Goal: Task Accomplishment & Management: Use online tool/utility

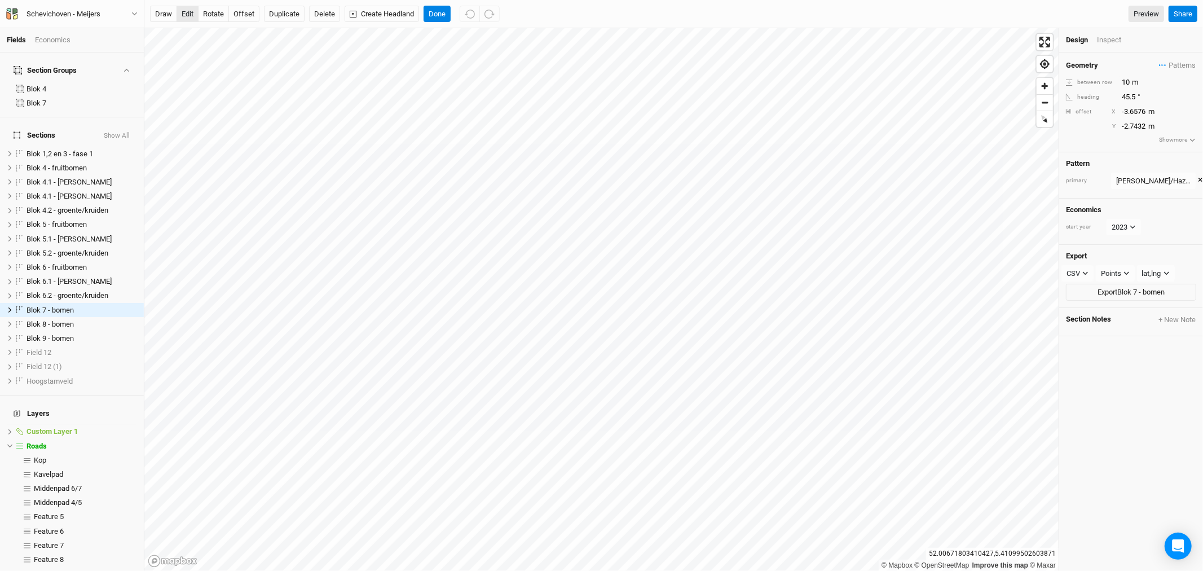
click at [187, 15] on button "edit" at bounding box center [188, 14] width 22 height 17
click at [246, 15] on button "offset" at bounding box center [243, 14] width 31 height 17
type input "-2.4384"
type input "1.8288"
type input "-1.524"
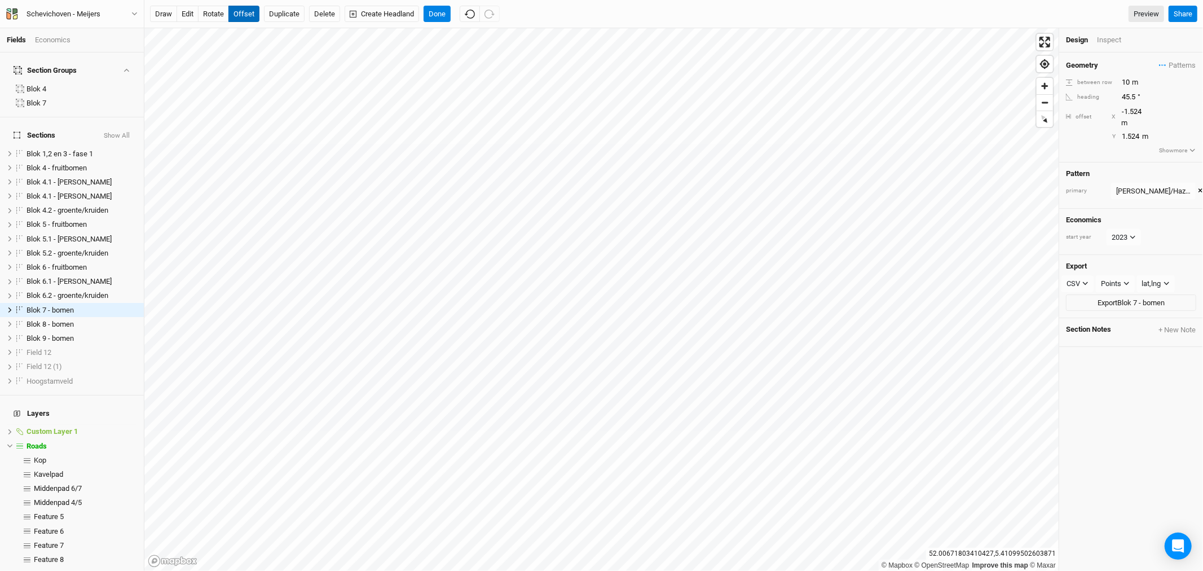
type input "1.2192"
type input "-1.2192"
type input "4.572"
type input "-1.524"
click at [59, 320] on span "Blok 8 - bomen" at bounding box center [50, 324] width 47 height 8
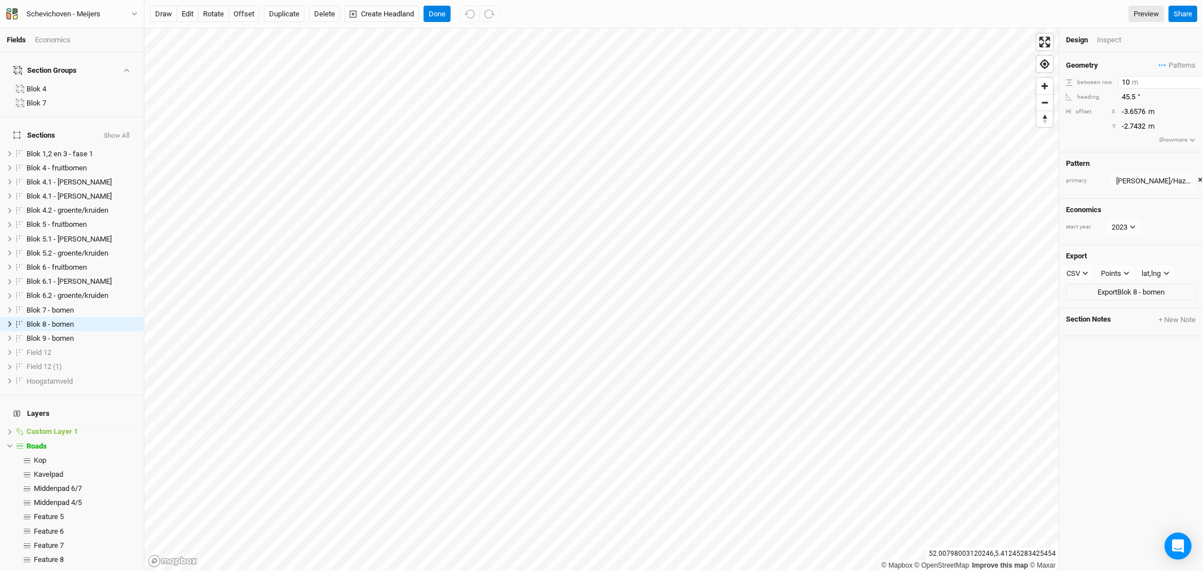
drag, startPoint x: 1130, startPoint y: 81, endPoint x: 1085, endPoint y: 81, distance: 45.1
click at [1090, 81] on div "between row 10 m" at bounding box center [1131, 82] width 130 height 12
type input "7"
click at [287, 11] on button "Duplicate" at bounding box center [284, 14] width 41 height 17
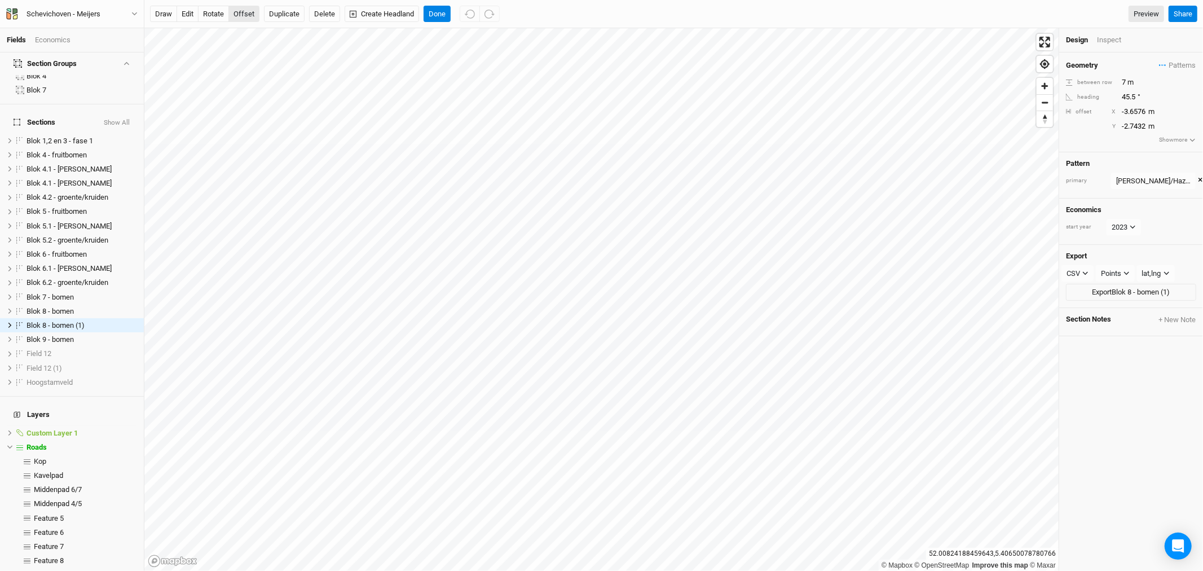
click at [240, 16] on button "offset" at bounding box center [243, 14] width 31 height 17
type input "-0.9144"
type input "-5.1816"
type input "-1.2192"
click at [437, 12] on button "Done" at bounding box center [437, 14] width 27 height 17
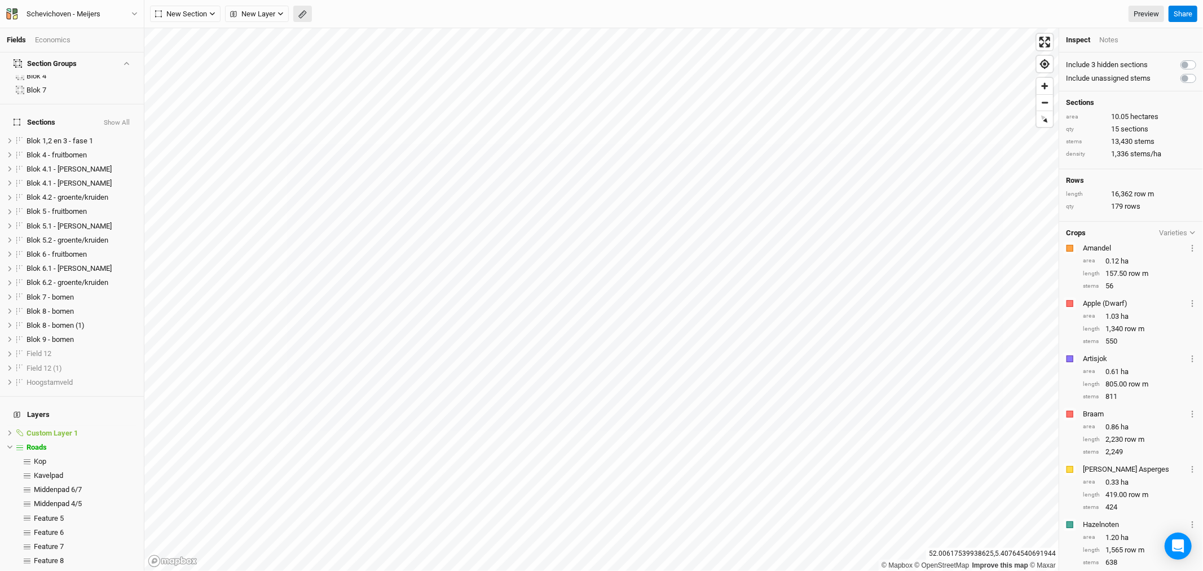
click at [296, 14] on button "button" at bounding box center [302, 14] width 19 height 17
click at [210, 14] on button "Done" at bounding box center [201, 14] width 27 height 17
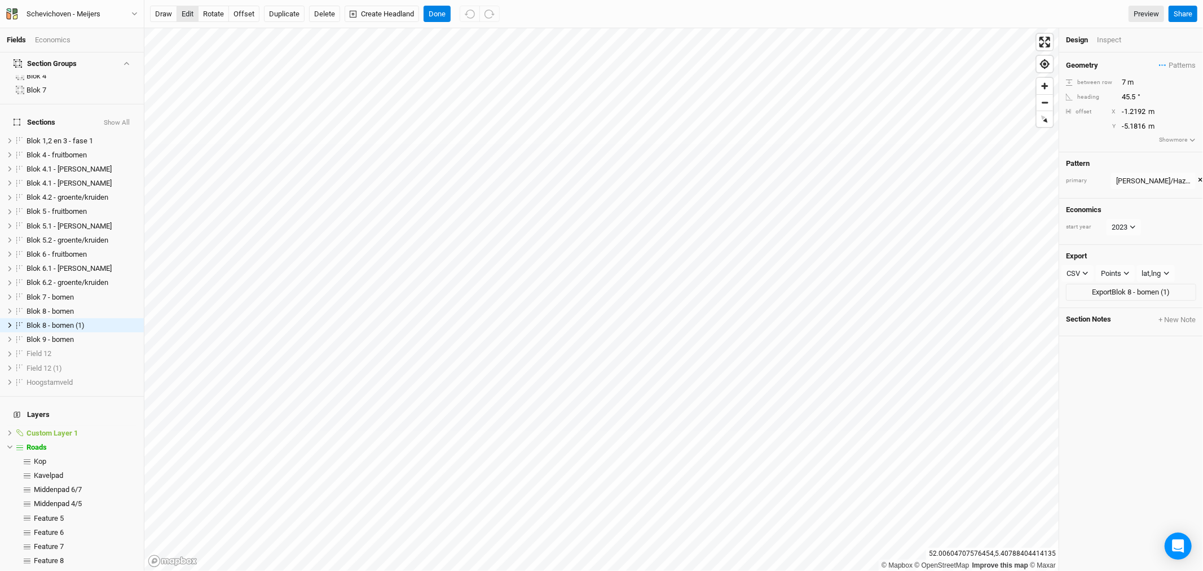
click at [187, 14] on button "edit" at bounding box center [188, 14] width 22 height 17
click at [249, 11] on button "offset" at bounding box center [243, 14] width 31 height 17
type input "-0.6096"
click at [62, 307] on span "Blok 8 - bomen" at bounding box center [50, 311] width 47 height 8
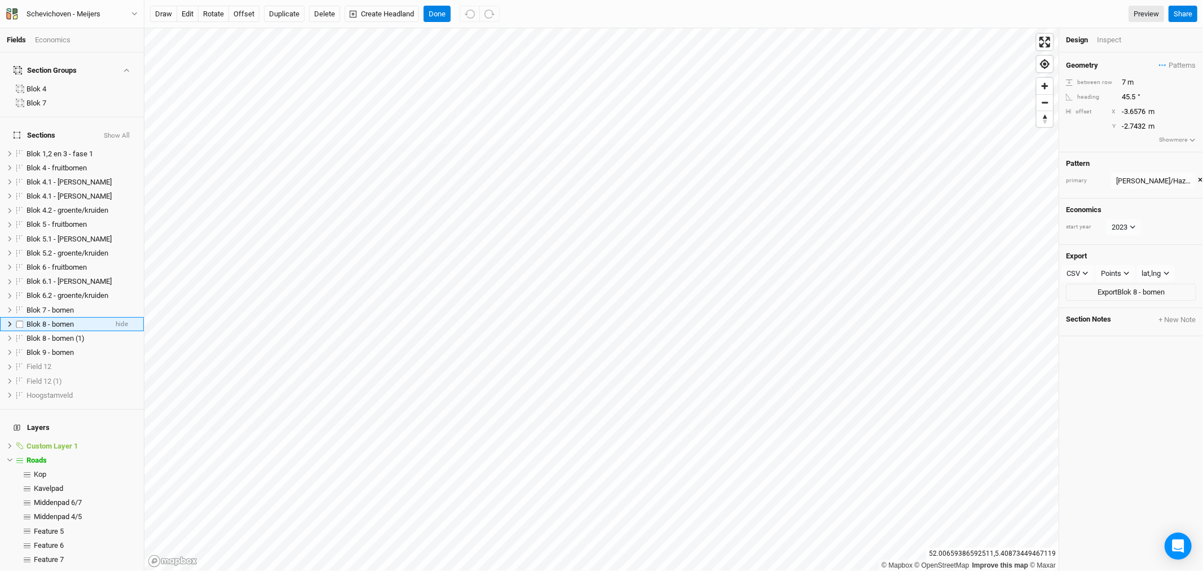
click at [62, 320] on span "Blok 8 - bomen" at bounding box center [50, 324] width 47 height 8
click at [1126, 85] on input "7" at bounding box center [1168, 82] width 98 height 12
type input "10"
click at [71, 334] on span "Blok 8 - bomen (1)" at bounding box center [56, 338] width 58 height 8
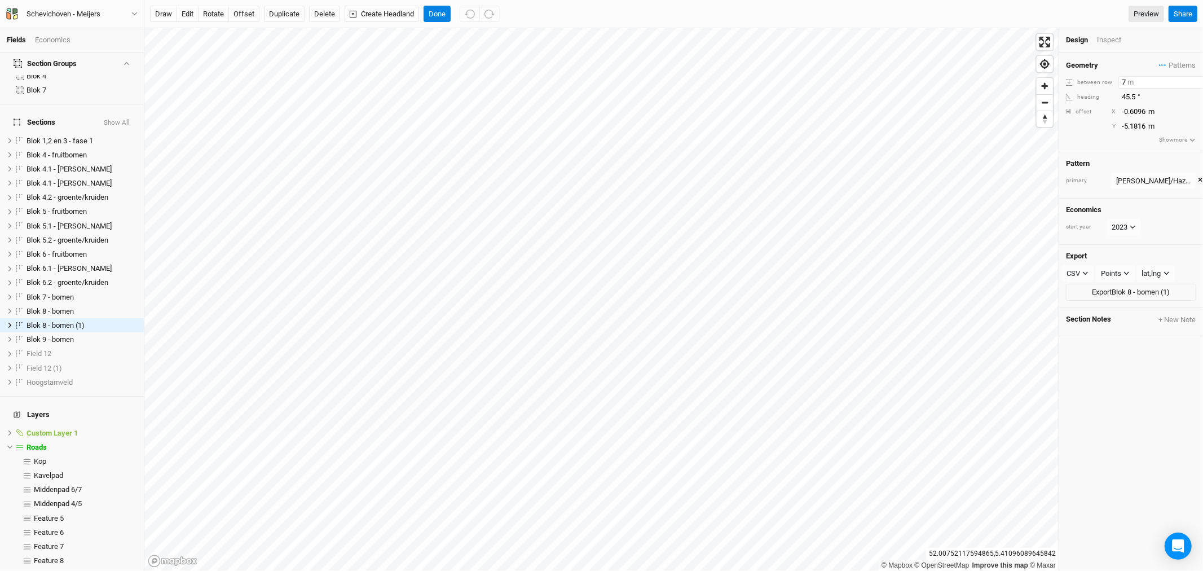
click at [1125, 80] on input "7" at bounding box center [1168, 82] width 98 height 12
type input "6"
click at [255, 20] on button "offset" at bounding box center [243, 14] width 31 height 17
type input "1.2192"
click at [1122, 81] on input "6" at bounding box center [1168, 82] width 98 height 12
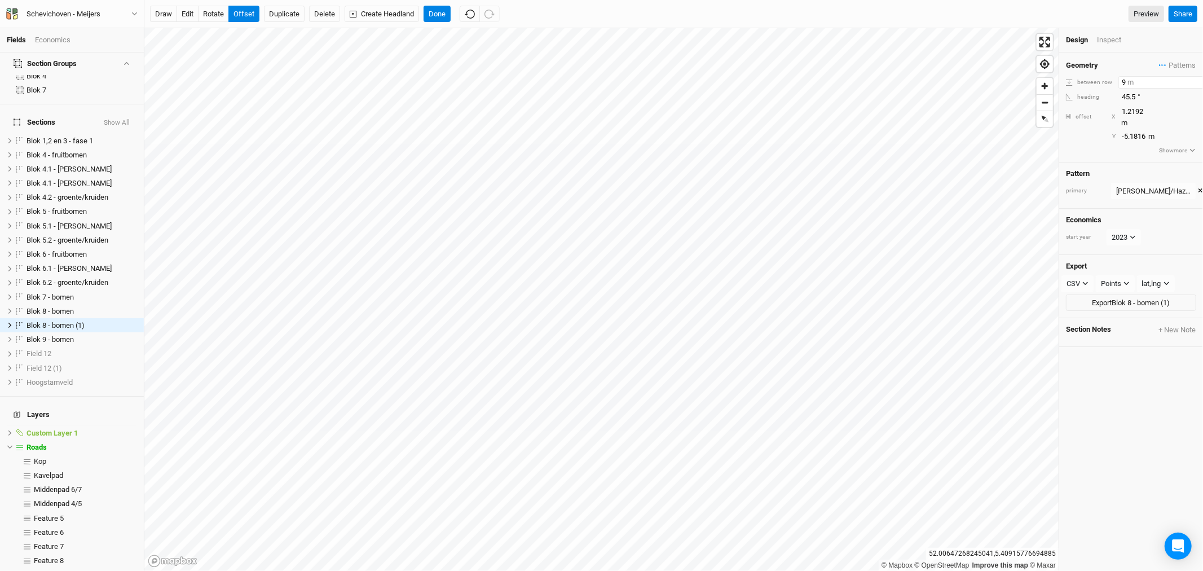
type input "9"
type input "0.9144"
click at [1124, 86] on input "9" at bounding box center [1168, 82] width 98 height 12
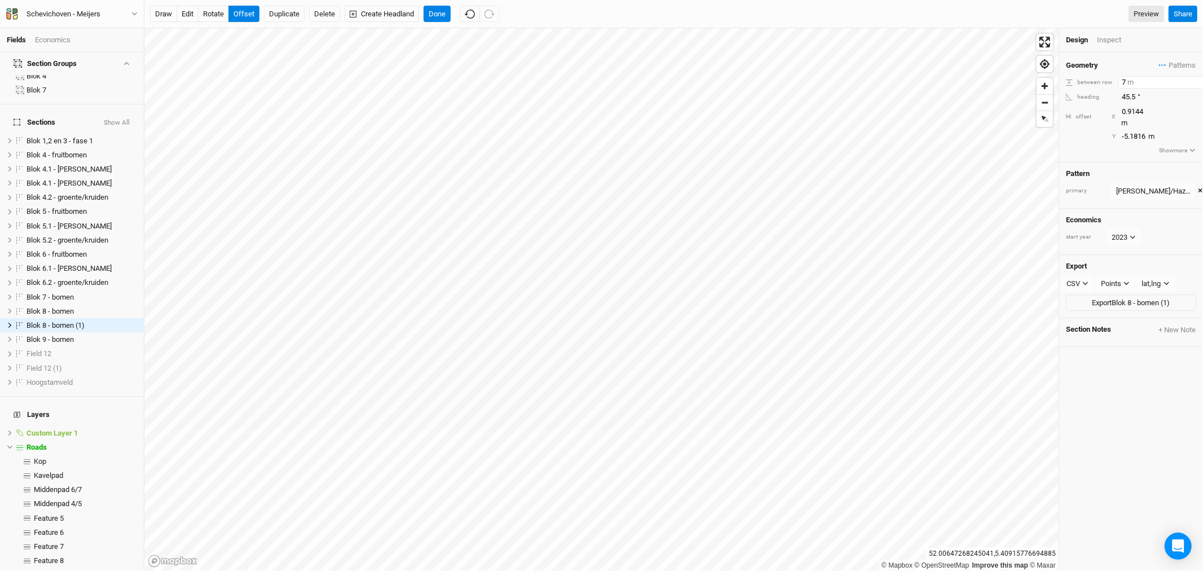
type input "7"
type input "0.6096"
drag, startPoint x: 1130, startPoint y: 83, endPoint x: 1109, endPoint y: 77, distance: 21.8
click at [1109, 77] on div "between row 7 m" at bounding box center [1131, 82] width 130 height 12
type input "14"
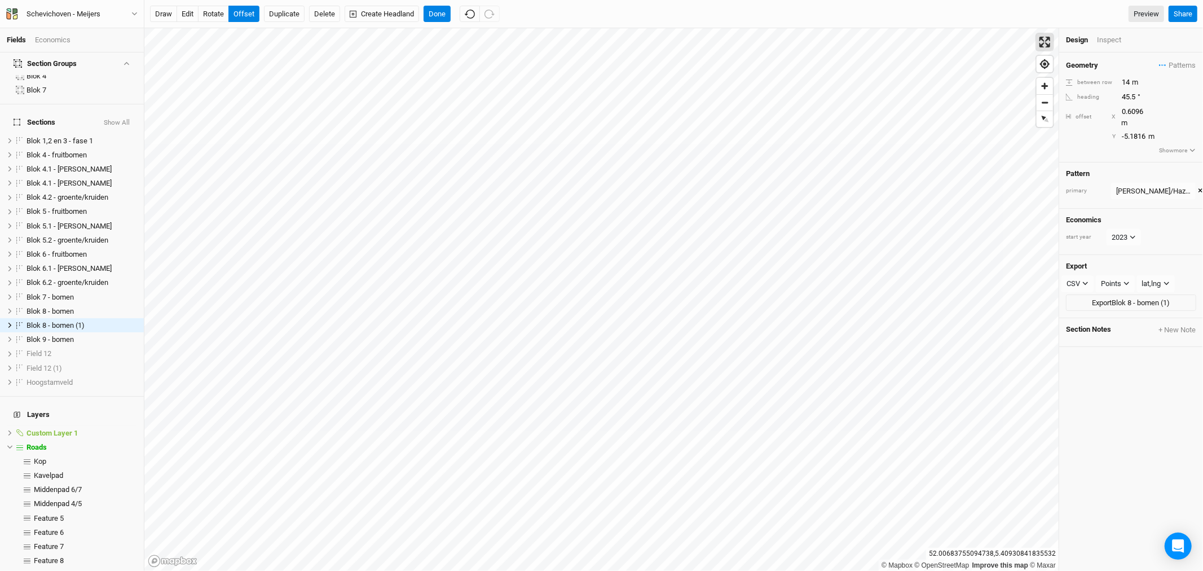
scroll to position [0, 20]
type input "0.9144"
click at [1108, 82] on input "14" at bounding box center [1150, 82] width 98 height 12
type input "16"
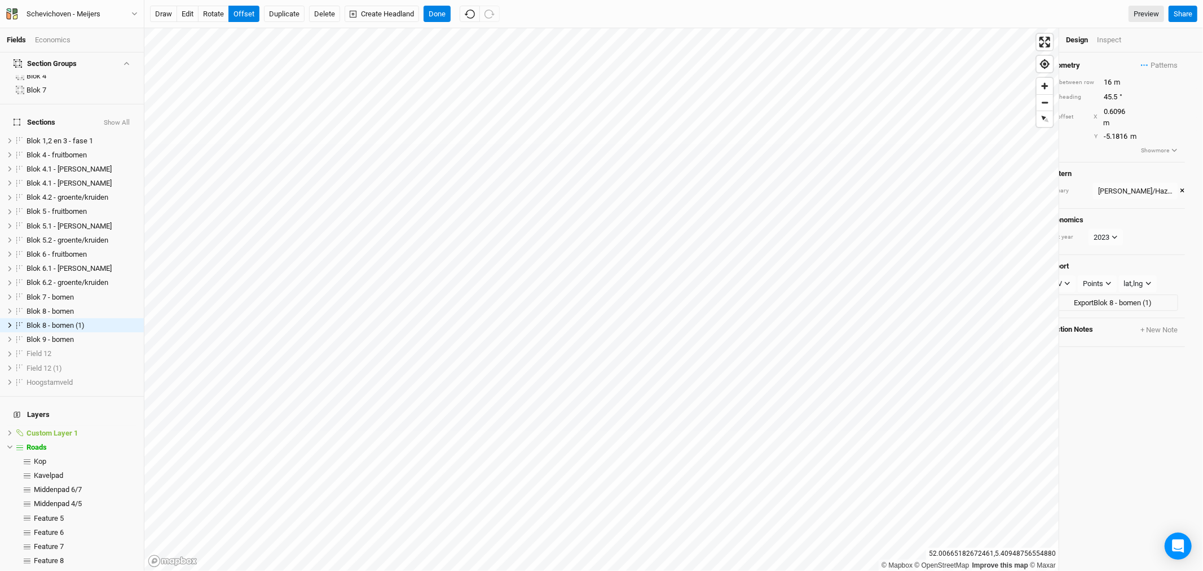
type input "0.3048"
drag, startPoint x: 1129, startPoint y: 82, endPoint x: 1120, endPoint y: 82, distance: 8.5
click at [1121, 82] on input "16" at bounding box center [1168, 82] width 98 height 12
type input "3"
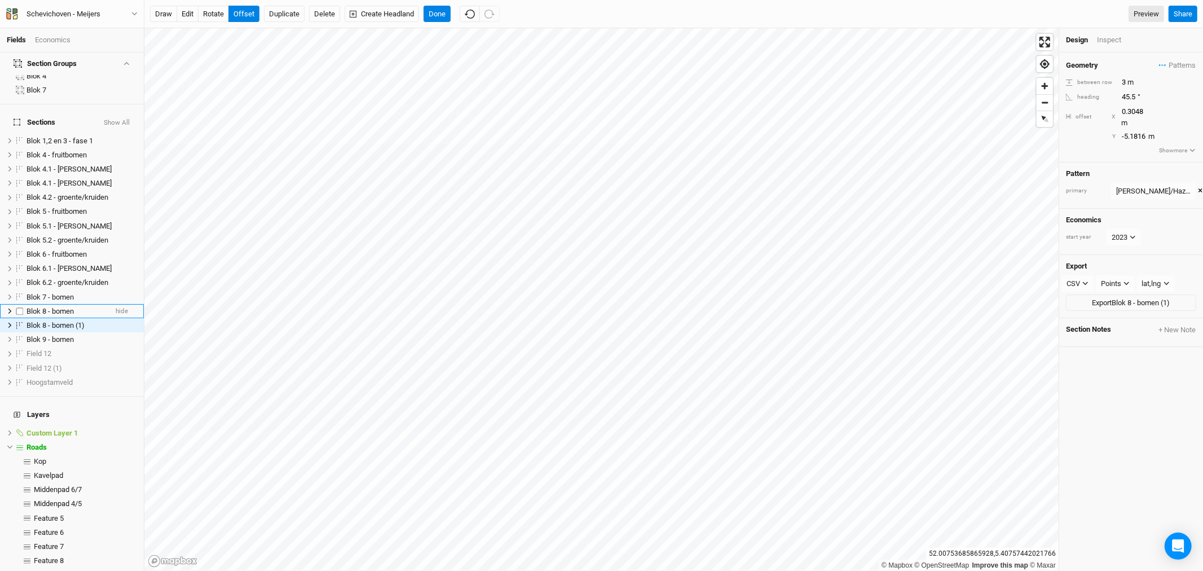
click at [61, 307] on span "Blok 8 - bomen" at bounding box center [50, 311] width 47 height 8
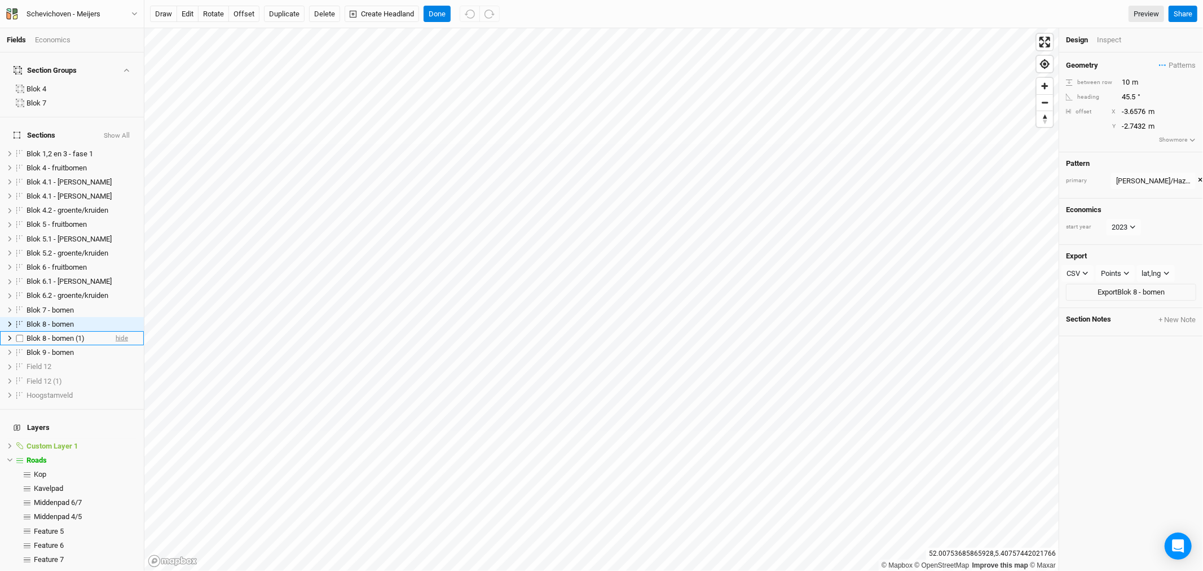
click at [116, 331] on span "hide" at bounding box center [122, 338] width 12 height 14
click at [1177, 66] on span "Patterns" at bounding box center [1177, 65] width 37 height 11
click at [1152, 183] on div "[PERSON_NAME]/Hazelnoot" at bounding box center [1153, 180] width 74 height 11
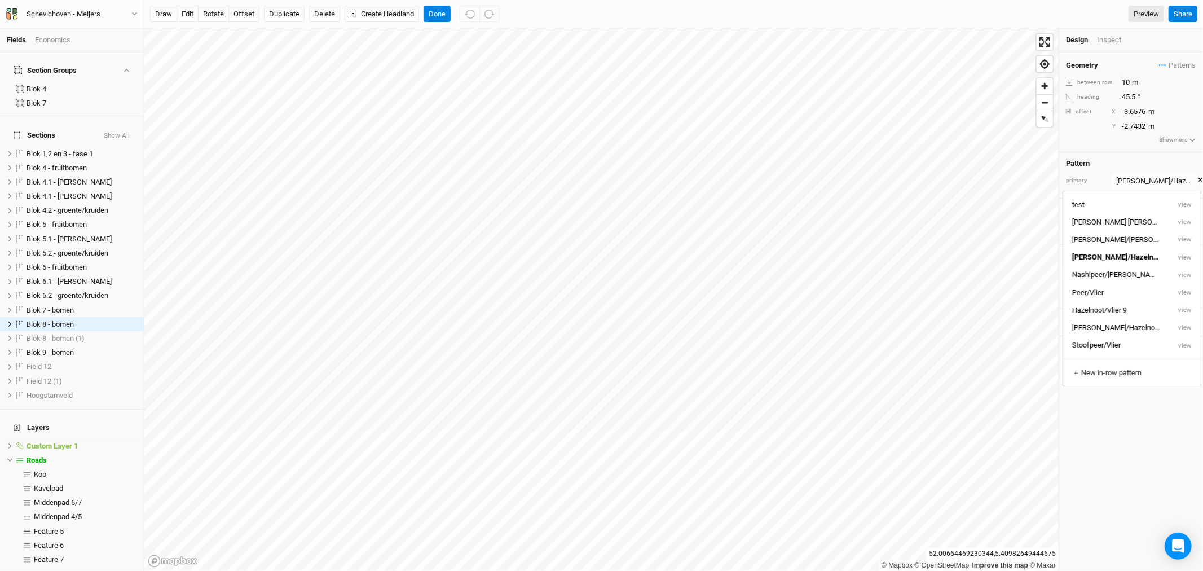
click at [1198, 181] on button "×" at bounding box center [1200, 180] width 5 height 12
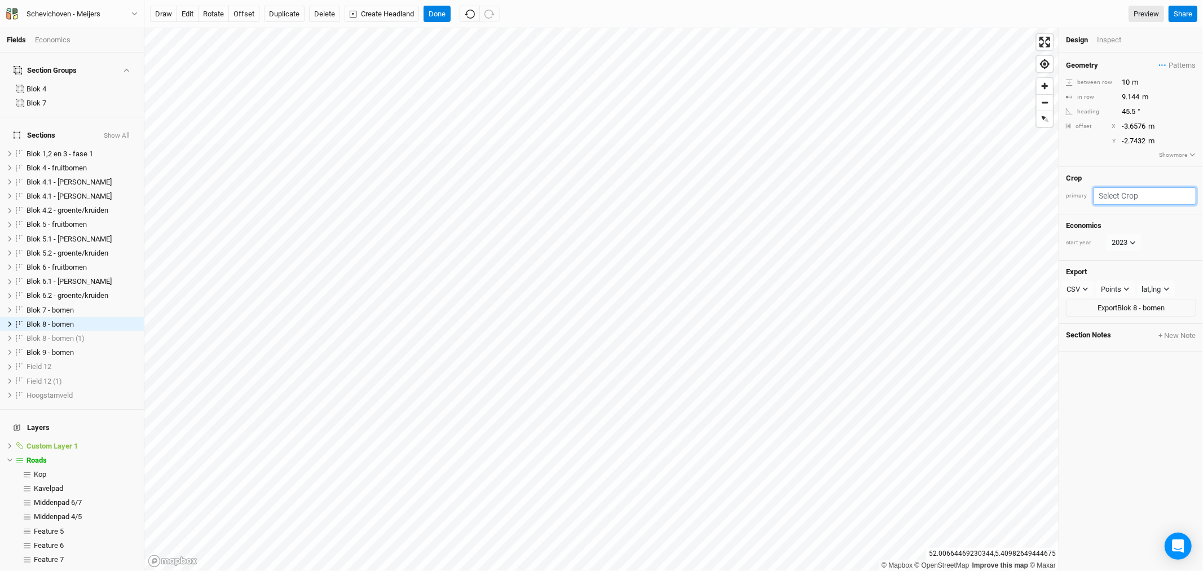
click at [1122, 193] on input "text" at bounding box center [1145, 195] width 103 height 17
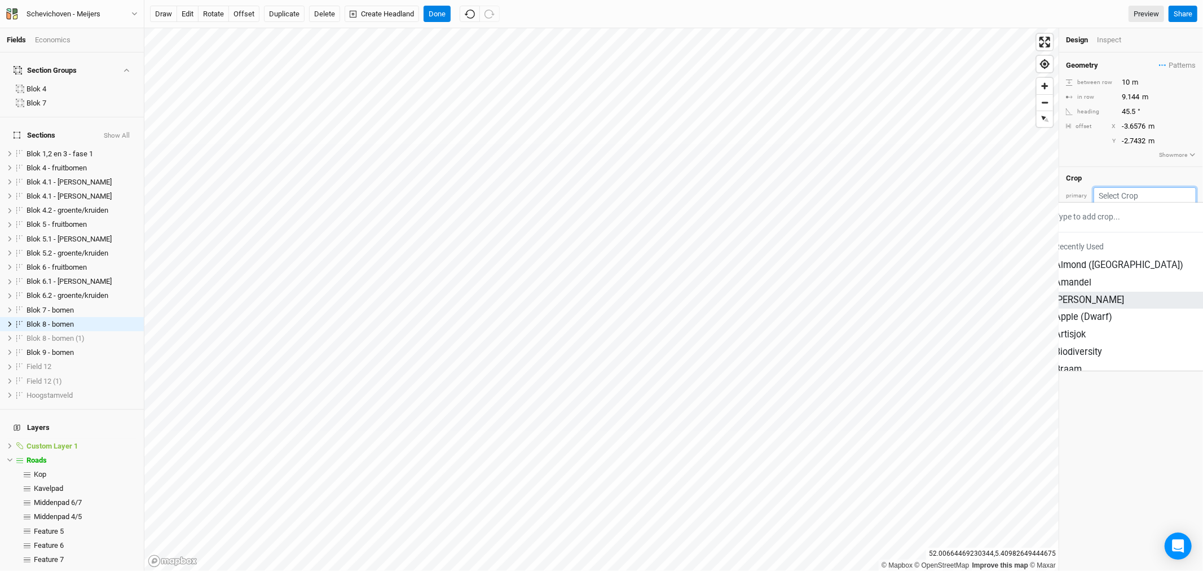
click at [1097, 294] on div "[PERSON_NAME] Team" at bounding box center [1151, 300] width 192 height 13
type input "3"
type input "6"
click at [1147, 193] on input "text" at bounding box center [1147, 195] width 97 height 17
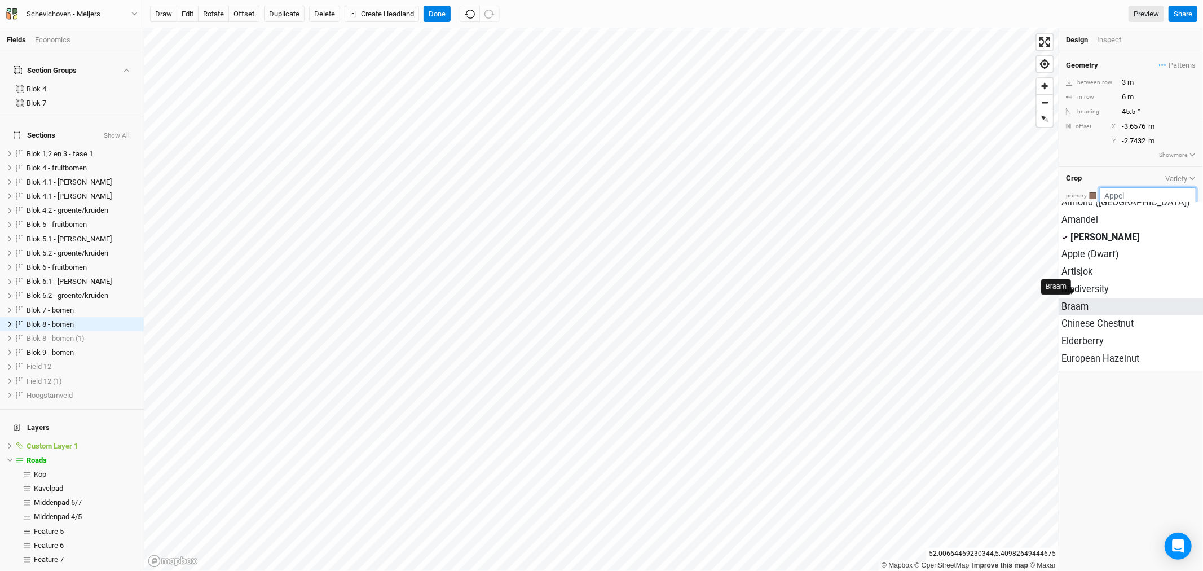
click at [1089, 301] on div "Braam" at bounding box center [1075, 307] width 27 height 13
type input "2"
type input "1"
